Goal: Find specific page/section: Find specific page/section

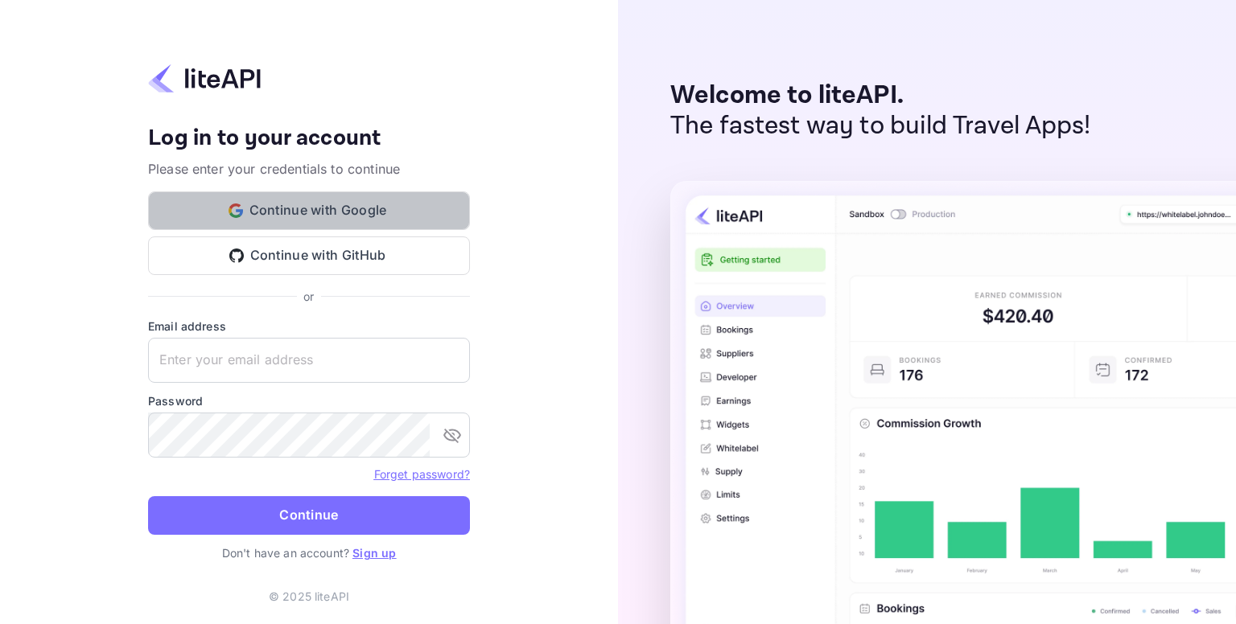
click at [386, 209] on button "Continue with Google" at bounding box center [309, 210] width 322 height 39
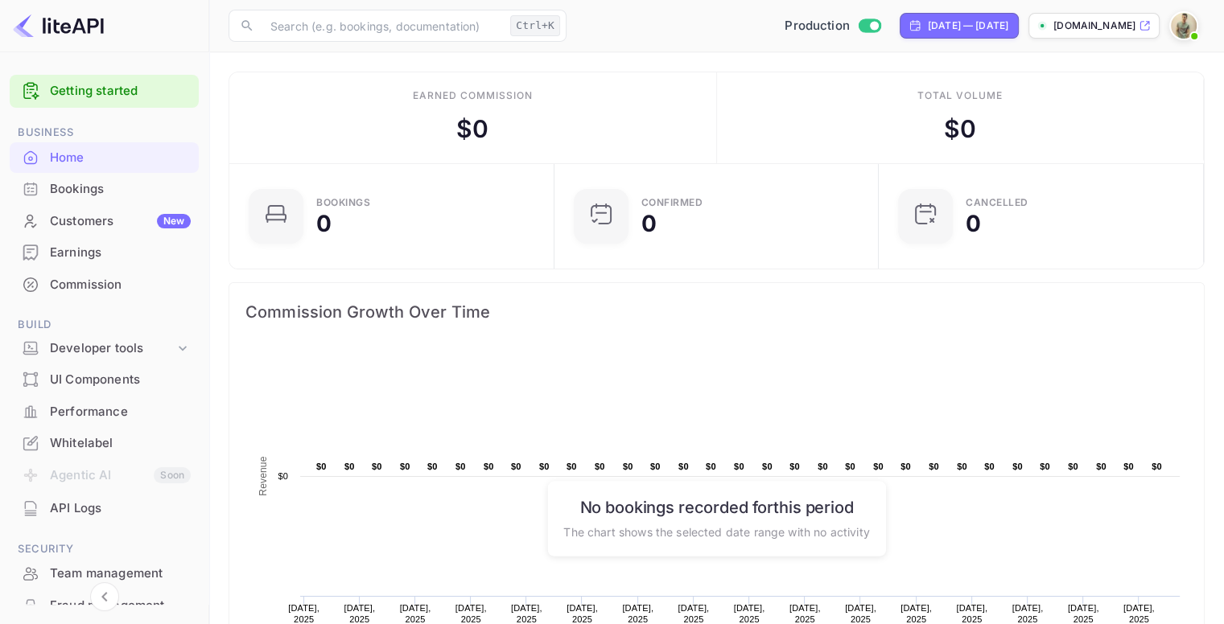
click at [152, 223] on div "Customers New" at bounding box center [120, 221] width 141 height 19
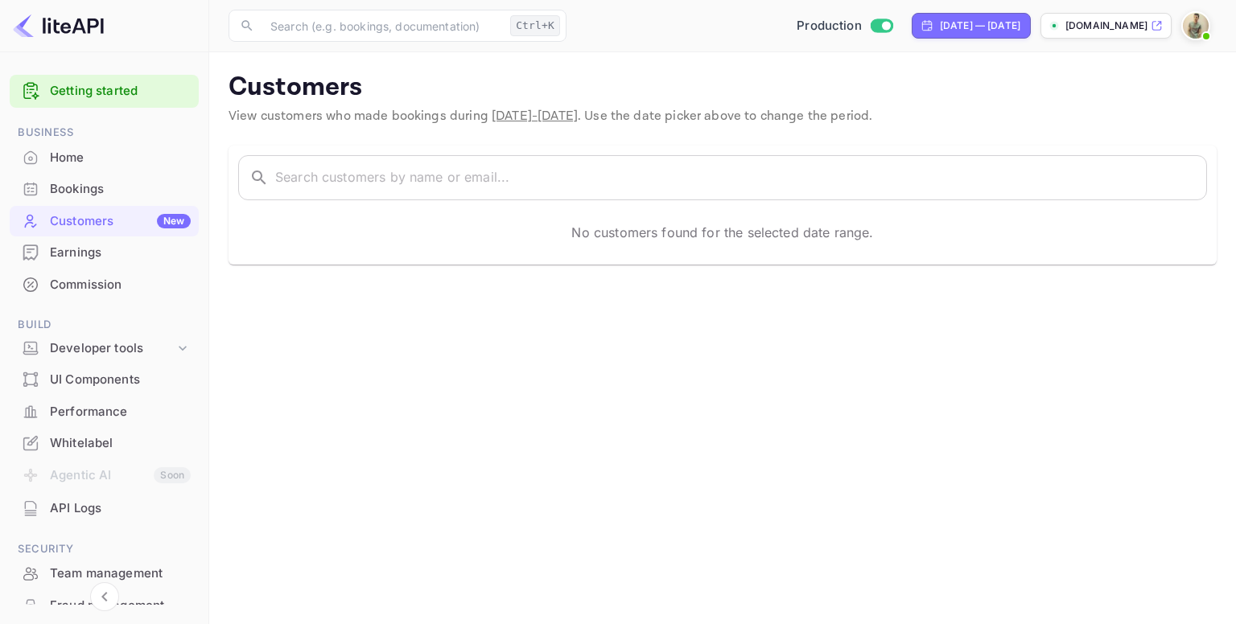
click at [526, 110] on span "[DATE] - [DATE]" at bounding box center [535, 116] width 86 height 17
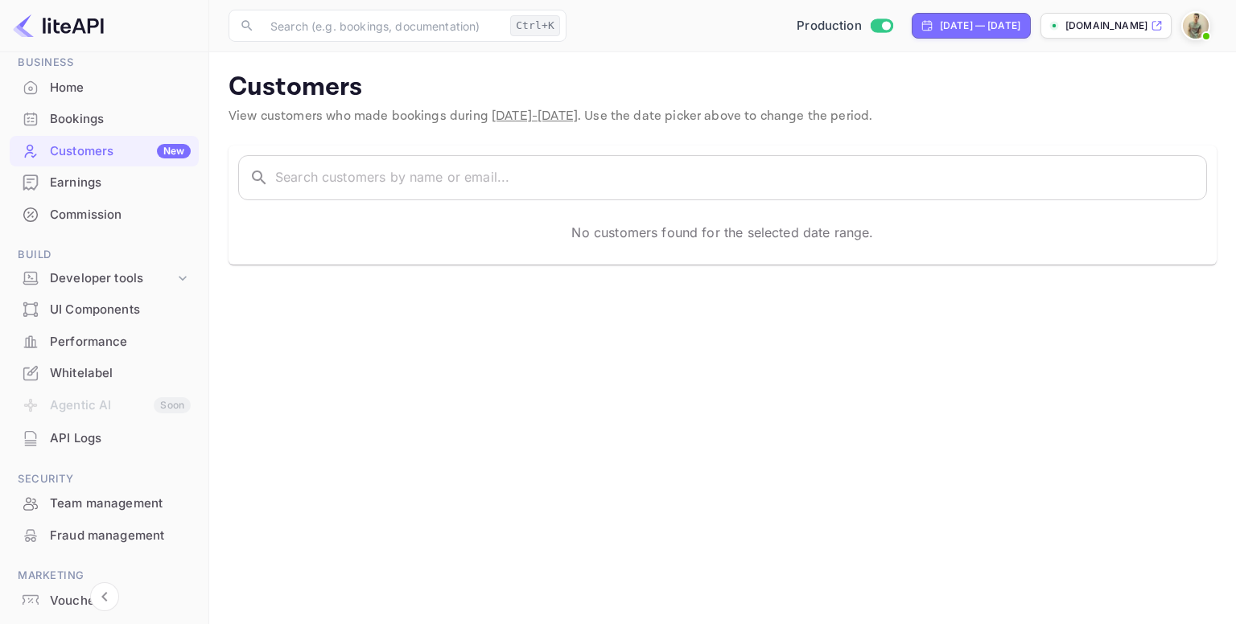
scroll to position [151, 0]
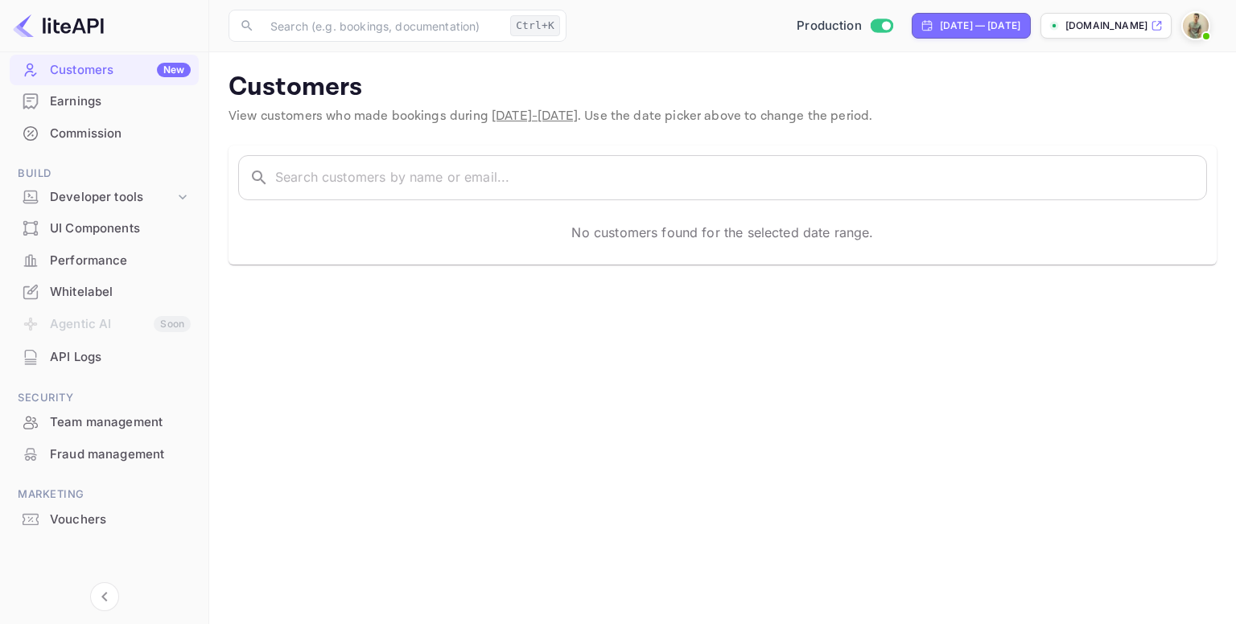
click at [143, 330] on li "Agentic AI Soon" at bounding box center [104, 325] width 189 height 34
